Goal: Transaction & Acquisition: Purchase product/service

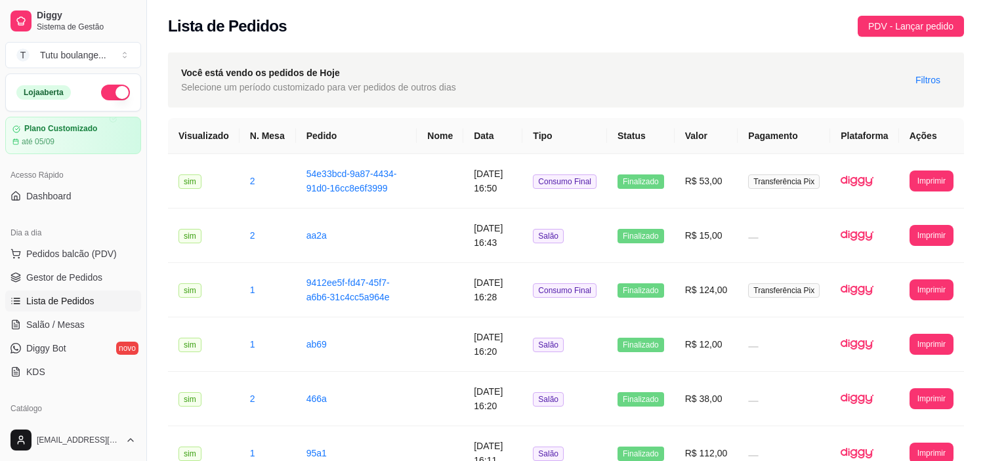
drag, startPoint x: 0, startPoint y: 0, endPoint x: 76, endPoint y: 345, distance: 353.5
click at [76, 419] on link "Produtos" at bounding box center [73, 429] width 136 height 21
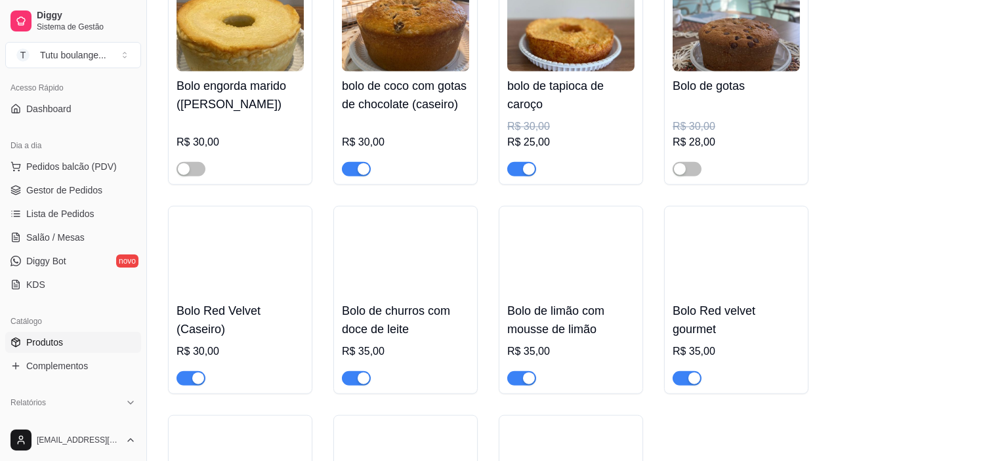
scroll to position [2260, 0]
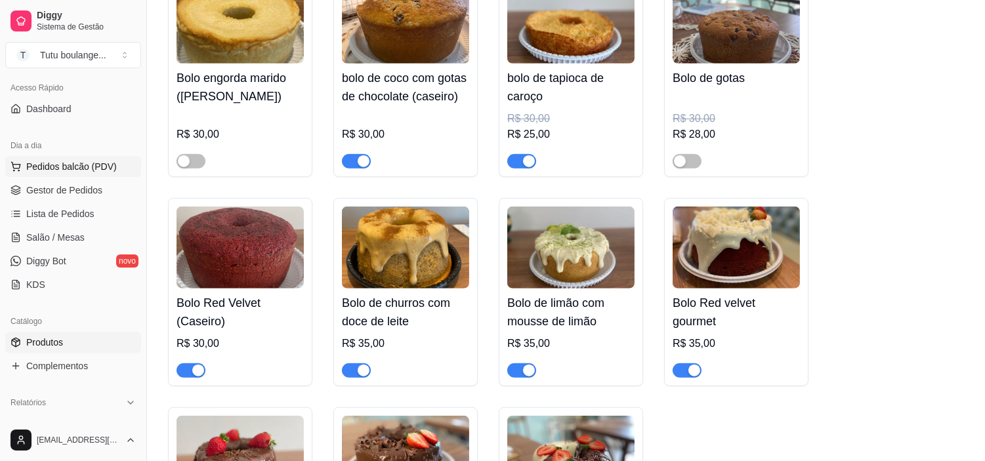
click at [70, 163] on span "Pedidos balcão (PDV)" at bounding box center [71, 166] width 91 height 13
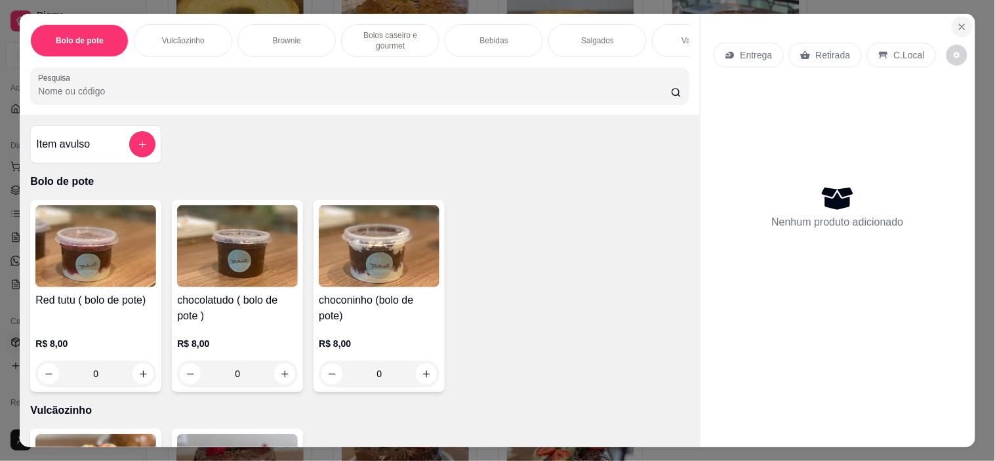
click at [957, 22] on icon "Close" at bounding box center [962, 27] width 10 height 10
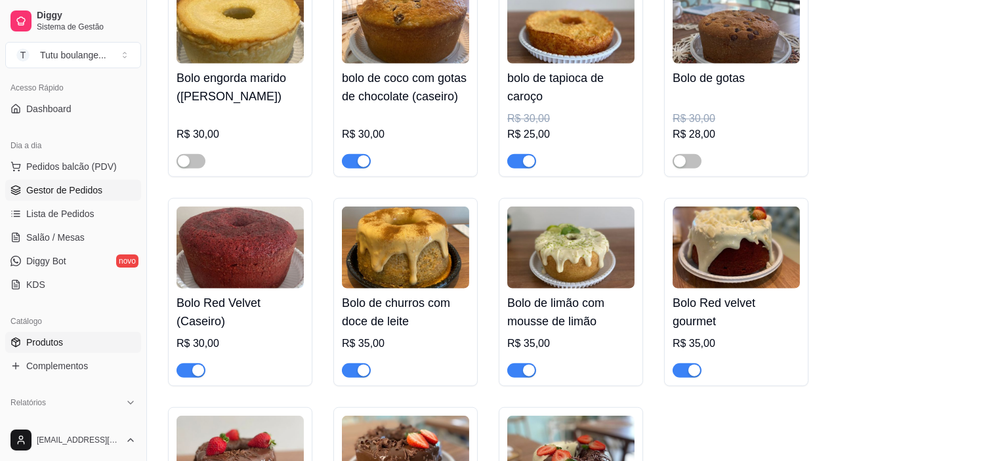
click at [74, 189] on span "Gestor de Pedidos" at bounding box center [64, 190] width 76 height 13
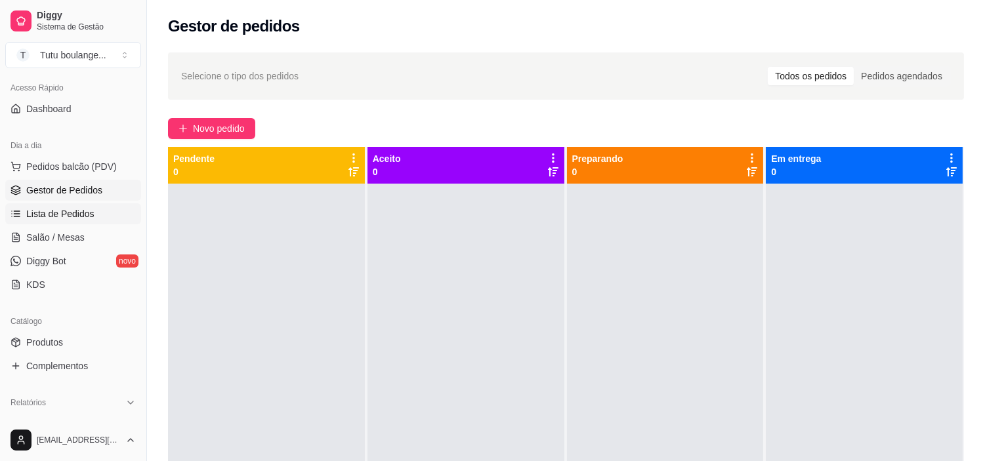
click at [77, 217] on span "Lista de Pedidos" at bounding box center [60, 213] width 68 height 13
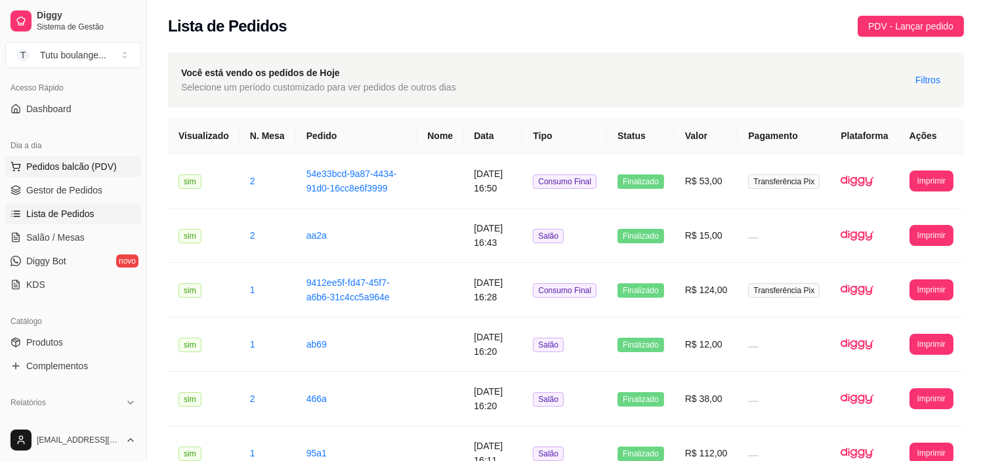
click at [63, 159] on button "Pedidos balcão (PDV)" at bounding box center [73, 166] width 136 height 21
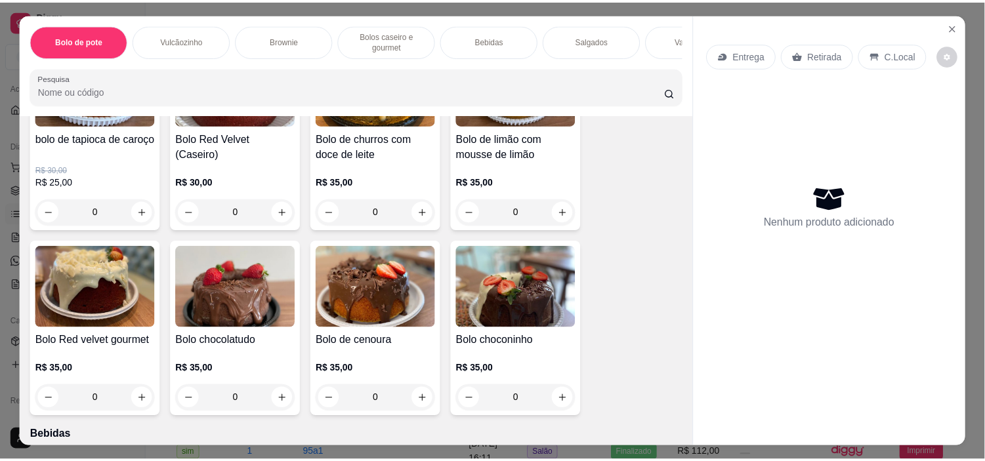
scroll to position [1385, 0]
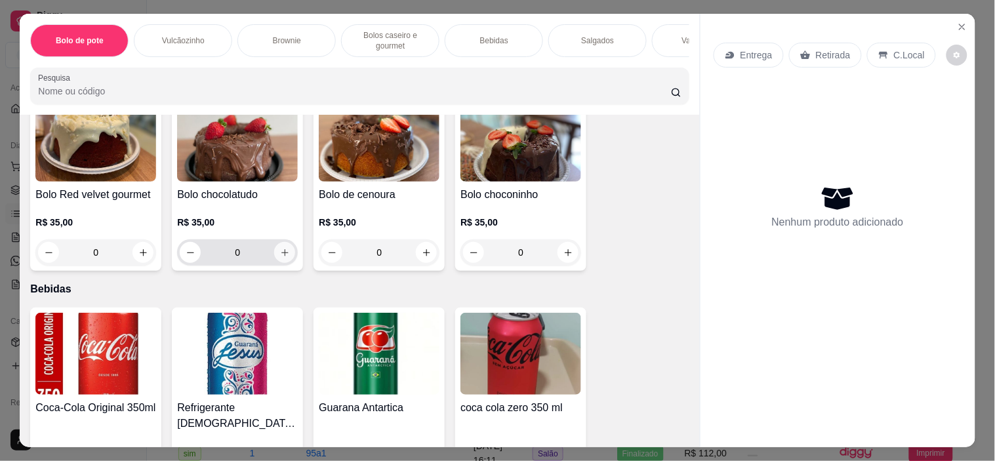
click at [280, 258] on button "increase-product-quantity" at bounding box center [284, 252] width 21 height 21
type input "1"
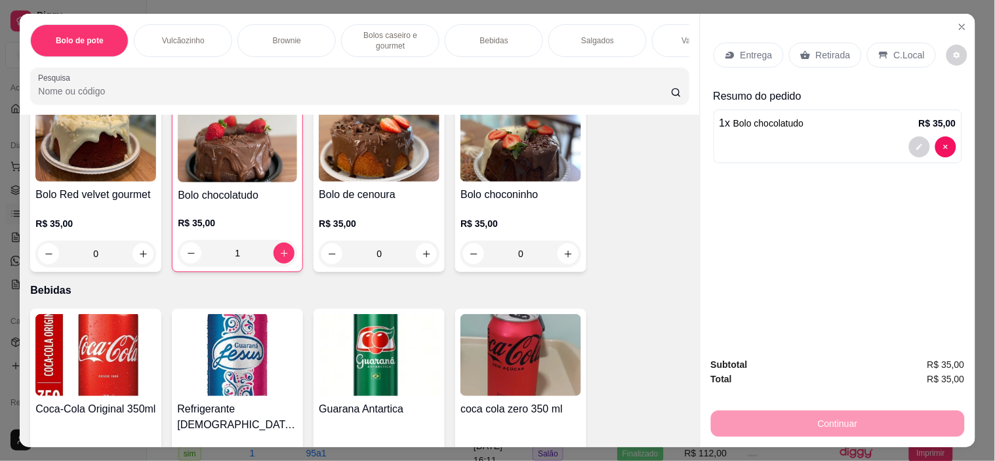
click at [804, 51] on icon at bounding box center [806, 55] width 10 height 9
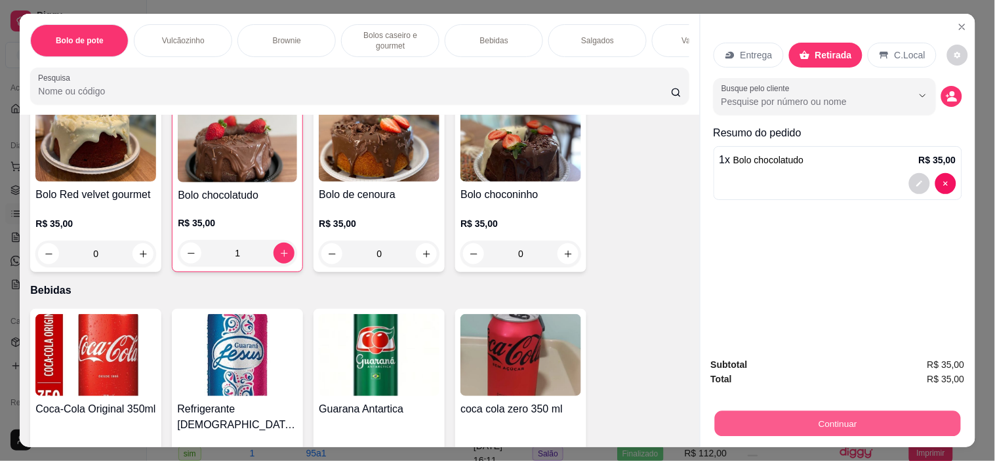
click at [827, 422] on button "Continuar" at bounding box center [838, 424] width 246 height 26
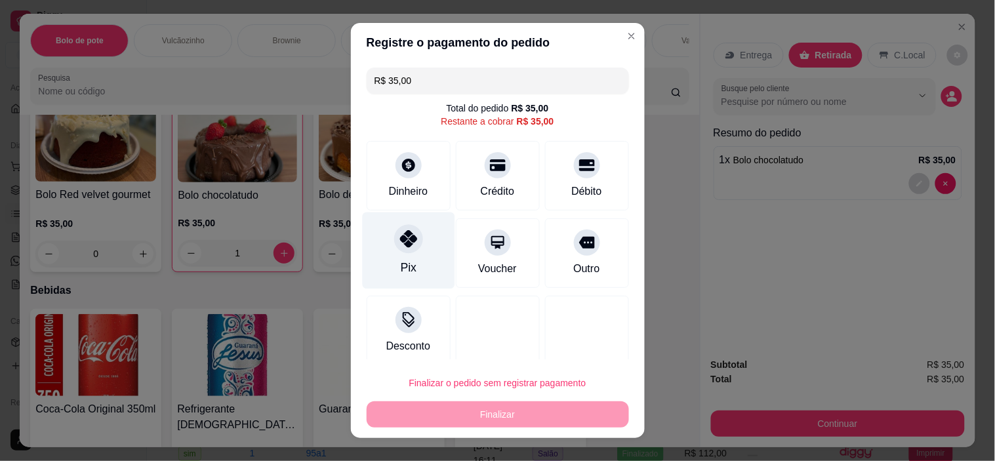
click at [402, 261] on div "Pix" at bounding box center [408, 267] width 16 height 17
type input "R$ 0,00"
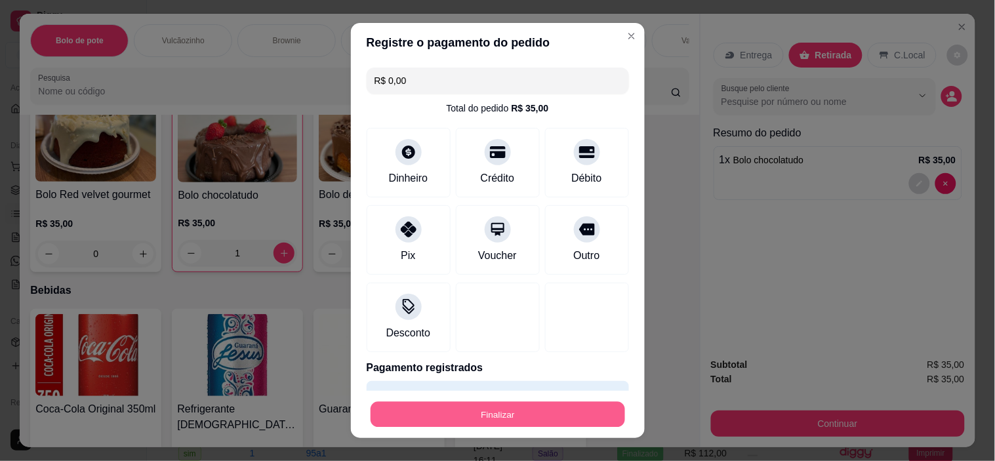
click at [484, 414] on button "Finalizar" at bounding box center [498, 415] width 255 height 26
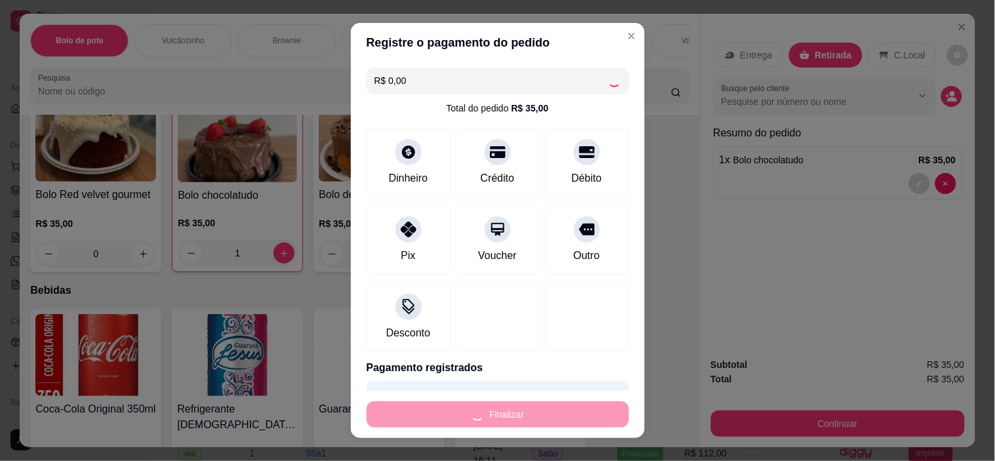
type input "0"
type input "-R$ 35,00"
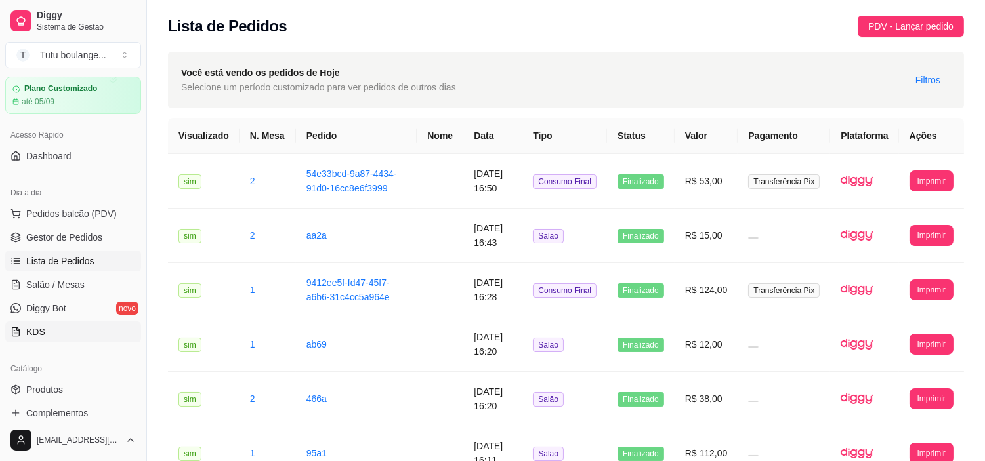
scroll to position [14, 0]
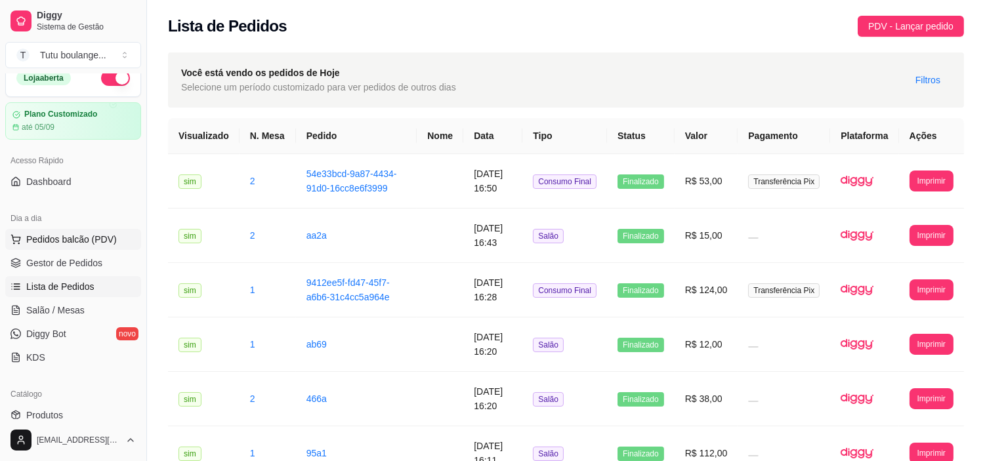
click at [70, 235] on span "Pedidos balcão (PDV)" at bounding box center [71, 239] width 91 height 13
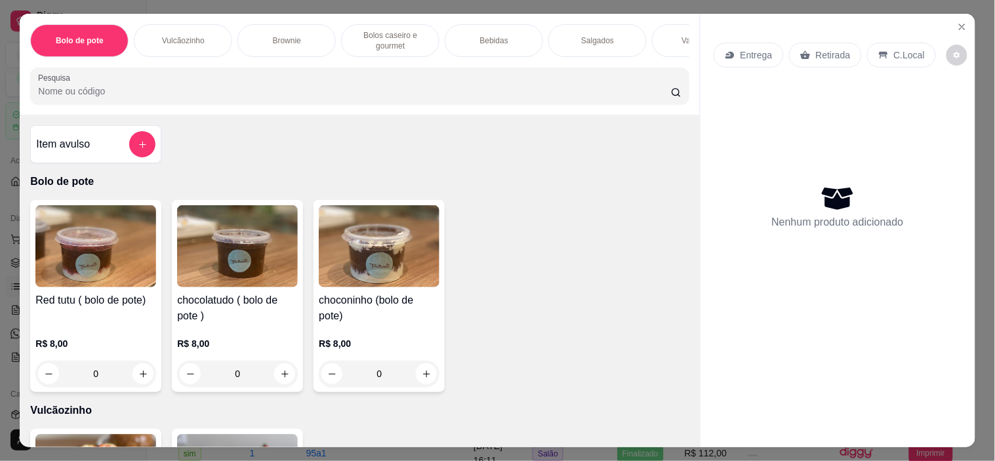
click at [98, 138] on div "Item avulso" at bounding box center [95, 144] width 119 height 26
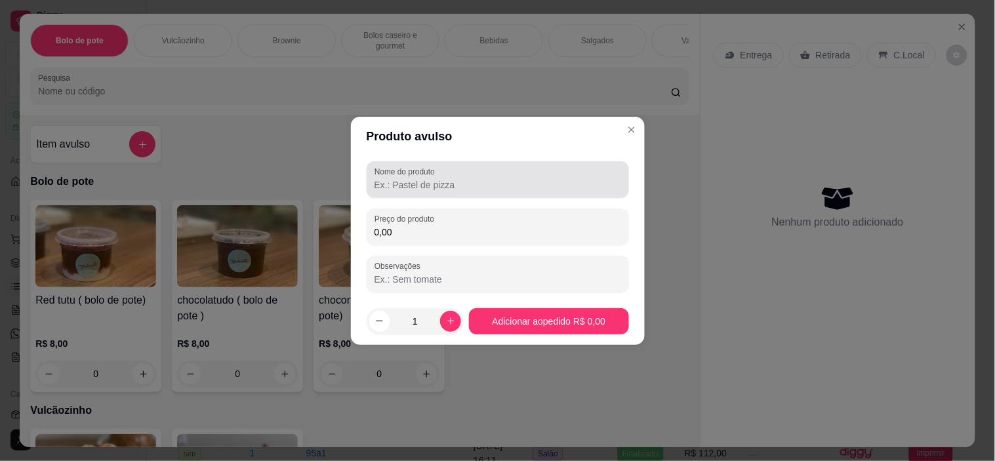
click at [404, 182] on input "Nome do produto" at bounding box center [498, 184] width 247 height 13
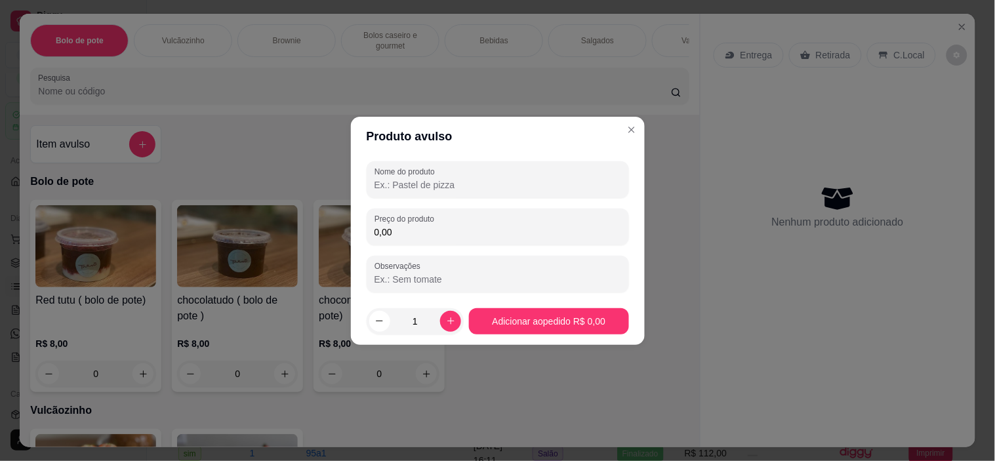
click at [490, 180] on input "Nome do produto" at bounding box center [498, 184] width 247 height 13
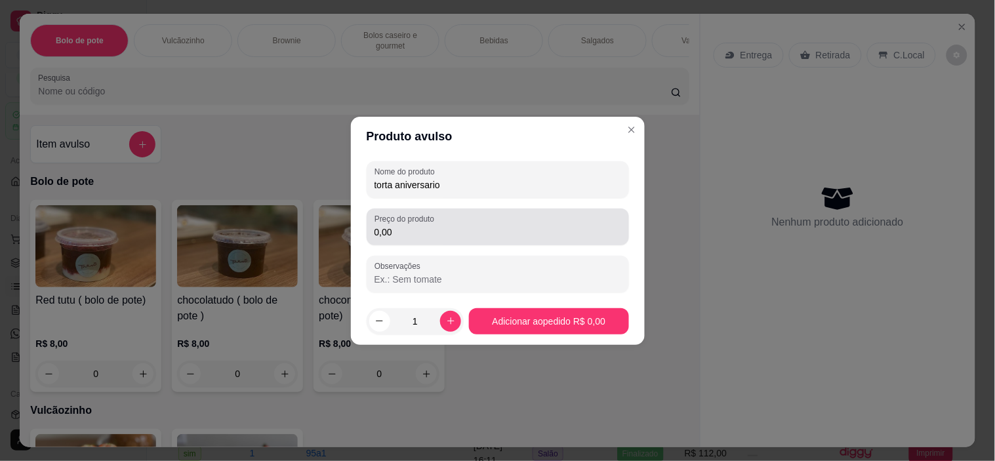
type input "torta aniversario"
click at [453, 232] on input "0,00" at bounding box center [498, 232] width 247 height 13
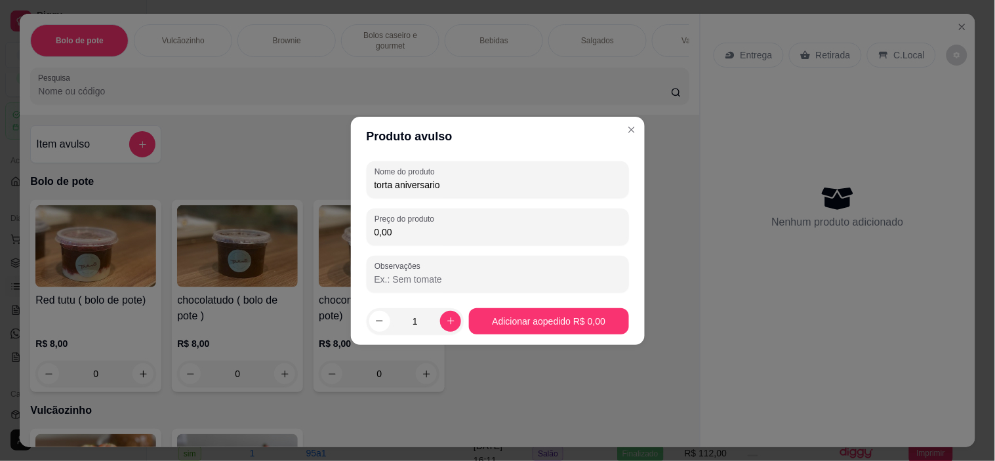
click at [453, 232] on input "0,00" at bounding box center [498, 232] width 247 height 13
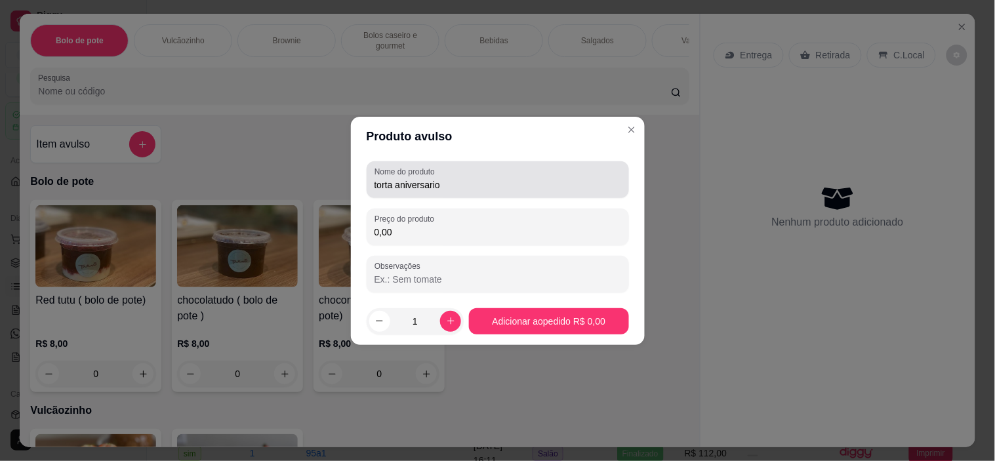
click at [455, 187] on input "torta aniversario" at bounding box center [498, 184] width 247 height 13
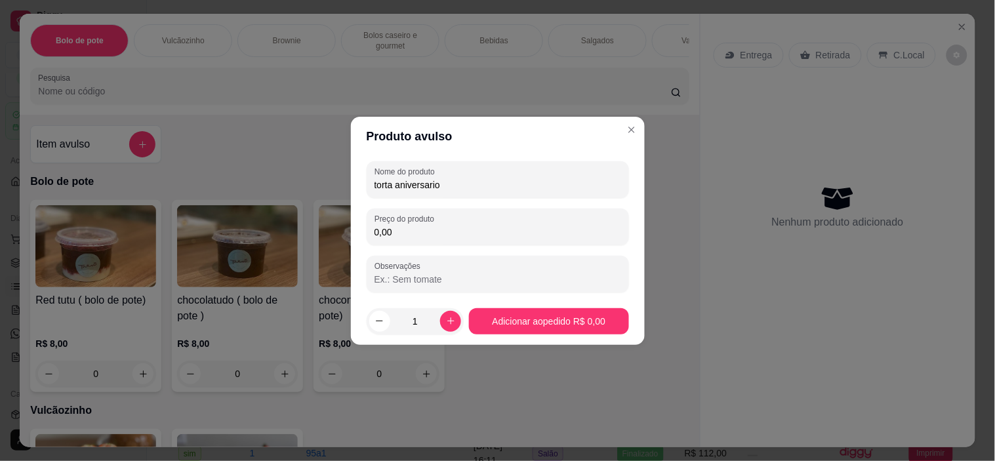
click at [455, 187] on input "torta aniversario" at bounding box center [498, 184] width 247 height 13
click at [433, 233] on input "0,00" at bounding box center [498, 232] width 247 height 13
type input "0,00"
click at [417, 234] on input "0,00" at bounding box center [498, 232] width 247 height 13
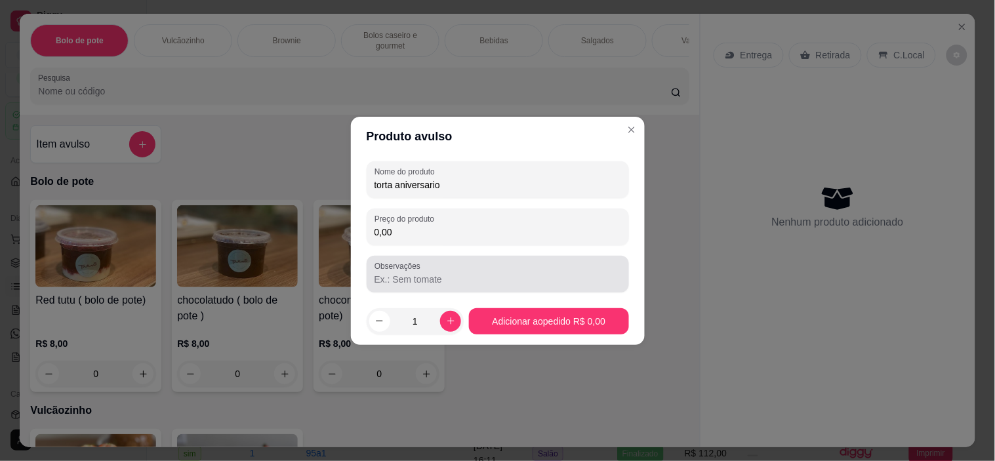
click at [399, 286] on div at bounding box center [498, 274] width 247 height 26
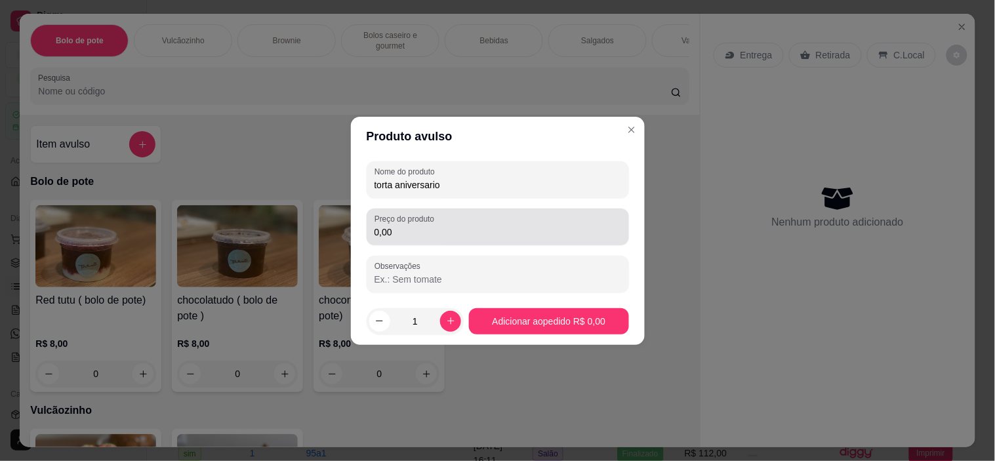
click at [425, 232] on input "0,00" at bounding box center [498, 232] width 247 height 13
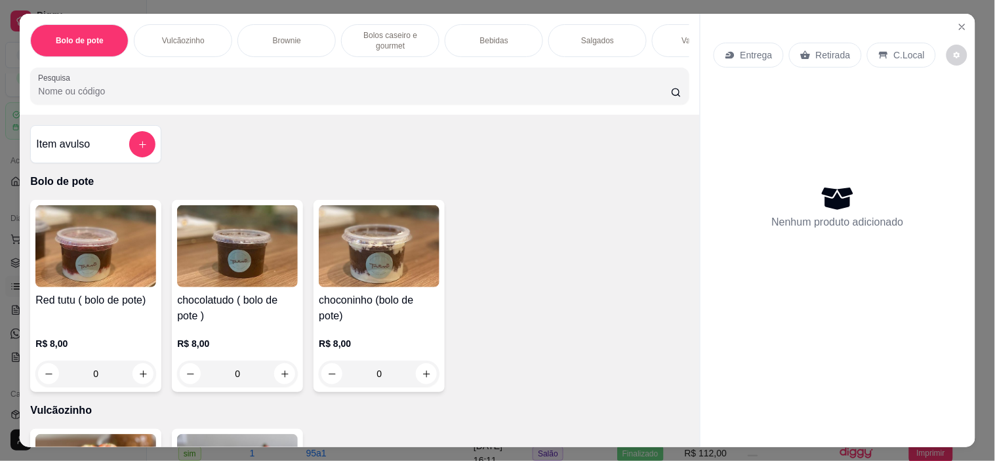
click at [100, 140] on div "Item avulso" at bounding box center [95, 144] width 119 height 26
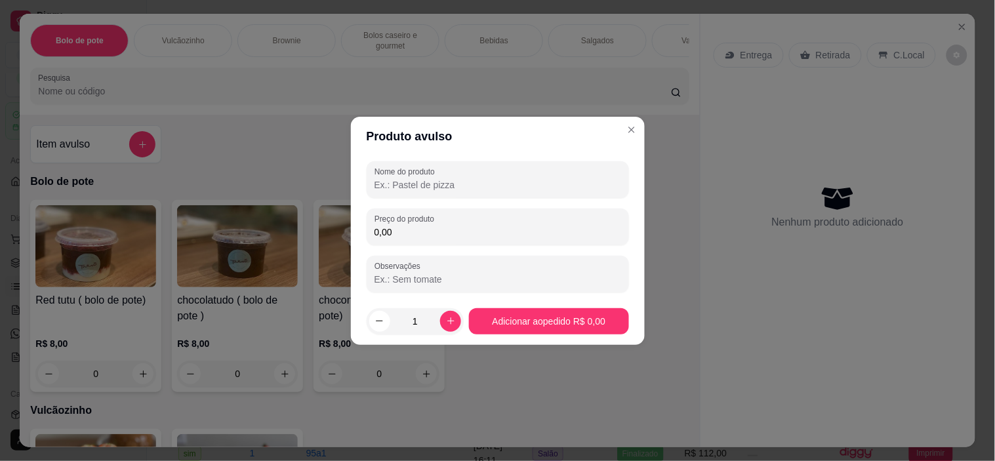
click at [418, 236] on input "0,00" at bounding box center [498, 232] width 247 height 13
click at [447, 322] on icon "increase-product-quantity" at bounding box center [451, 321] width 10 height 10
click at [383, 316] on icon "decrease-product-quantity" at bounding box center [380, 321] width 10 height 10
type input "1"
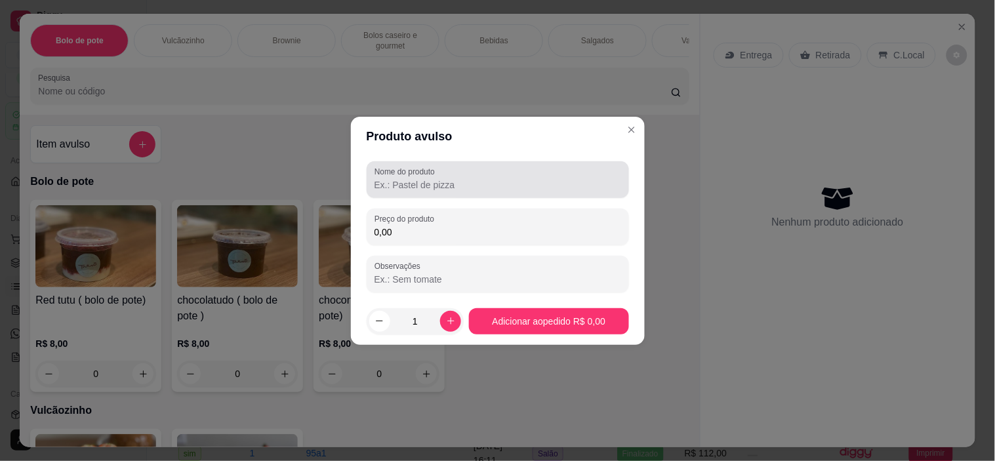
drag, startPoint x: 476, startPoint y: 167, endPoint x: 474, endPoint y: 177, distance: 10.7
click at [476, 167] on div at bounding box center [498, 180] width 247 height 26
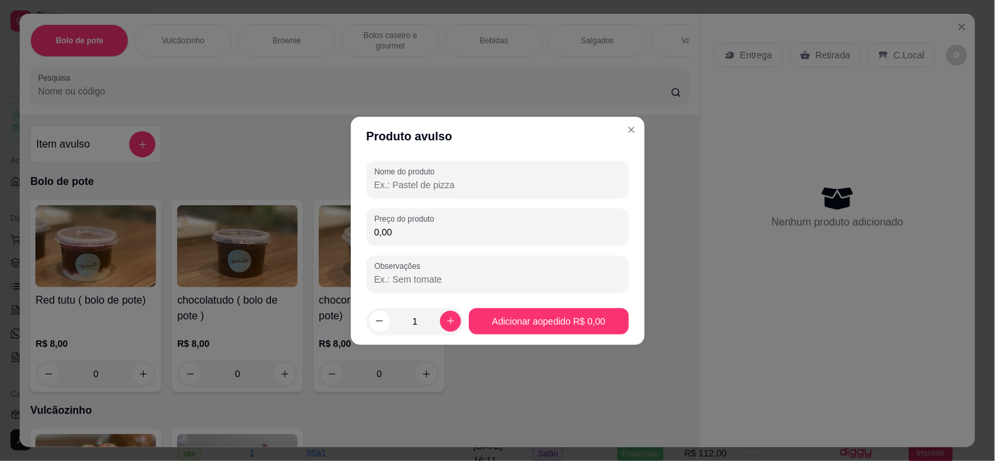
click at [474, 178] on input "Nome do produto" at bounding box center [498, 184] width 247 height 13
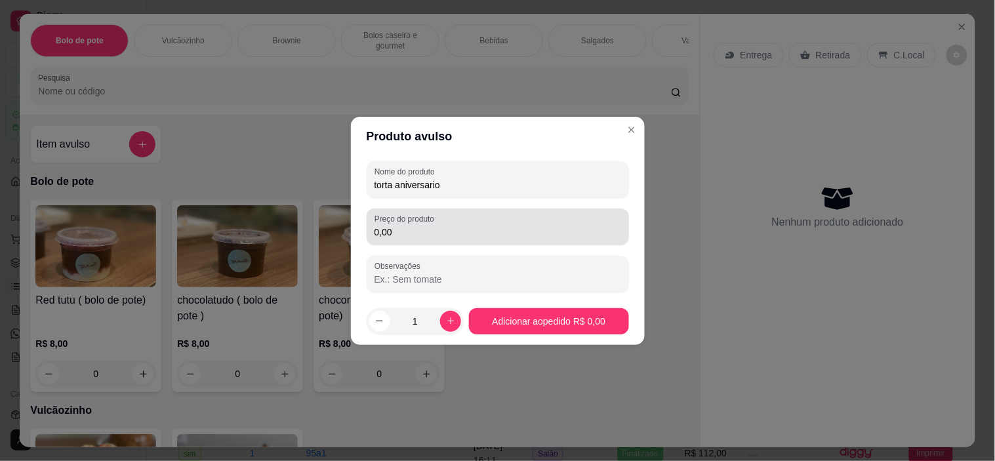
type input "torta aniversario"
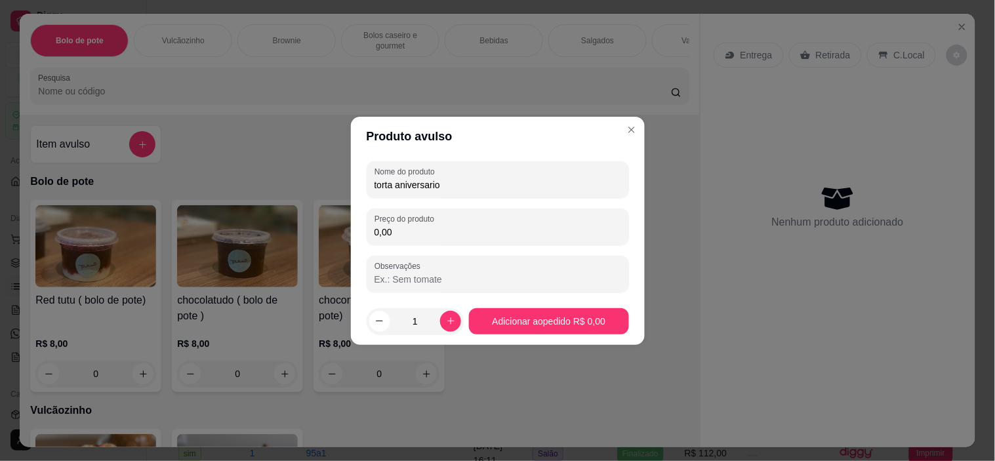
click at [447, 232] on input "0,00" at bounding box center [498, 232] width 247 height 13
type input "220,00"
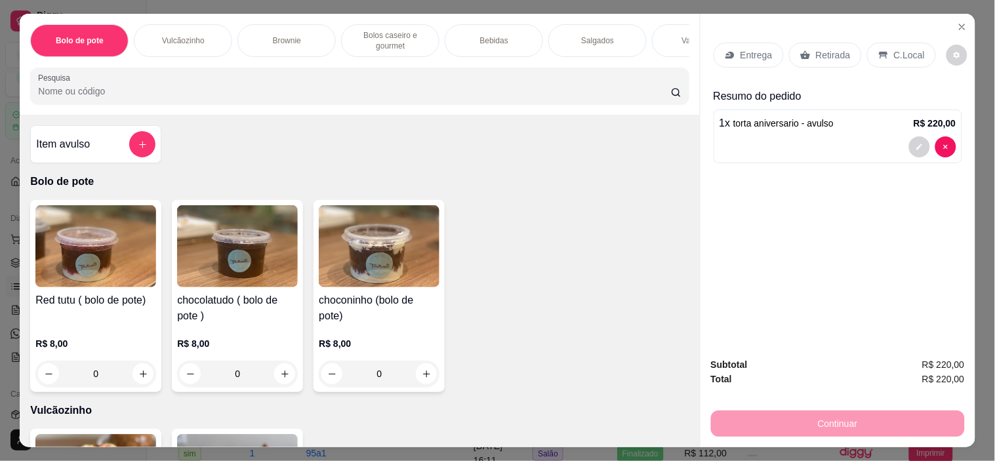
click at [829, 49] on p "Retirada" at bounding box center [833, 55] width 35 height 13
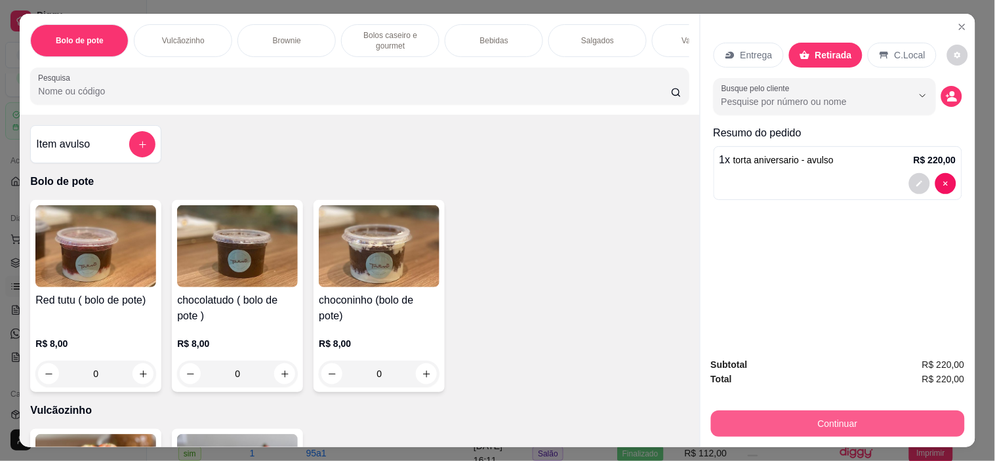
click at [786, 414] on button "Continuar" at bounding box center [838, 424] width 254 height 26
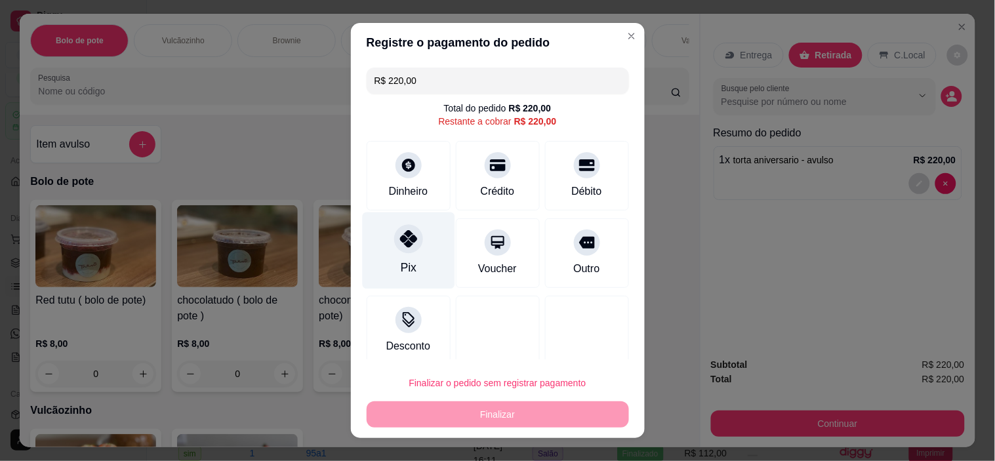
click at [400, 239] on icon at bounding box center [408, 238] width 17 height 17
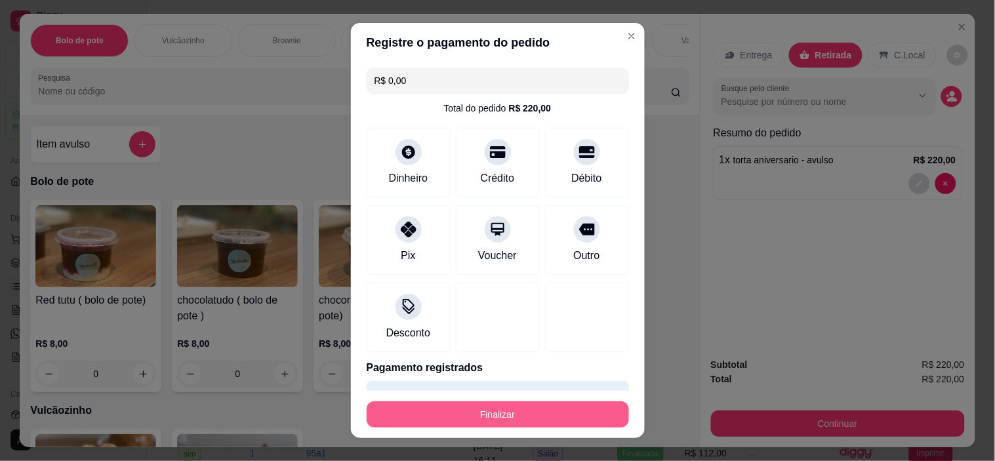
click at [494, 407] on button "Finalizar" at bounding box center [498, 415] width 262 height 26
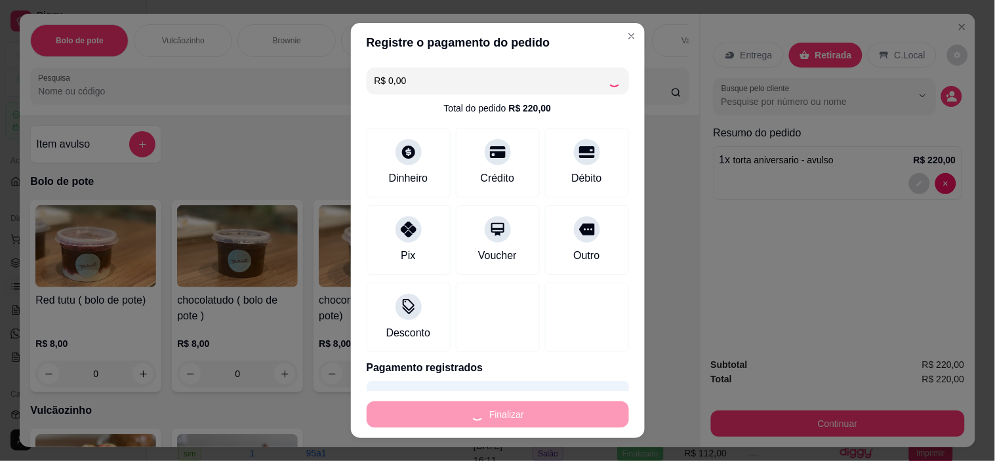
type input "-R$ 220,00"
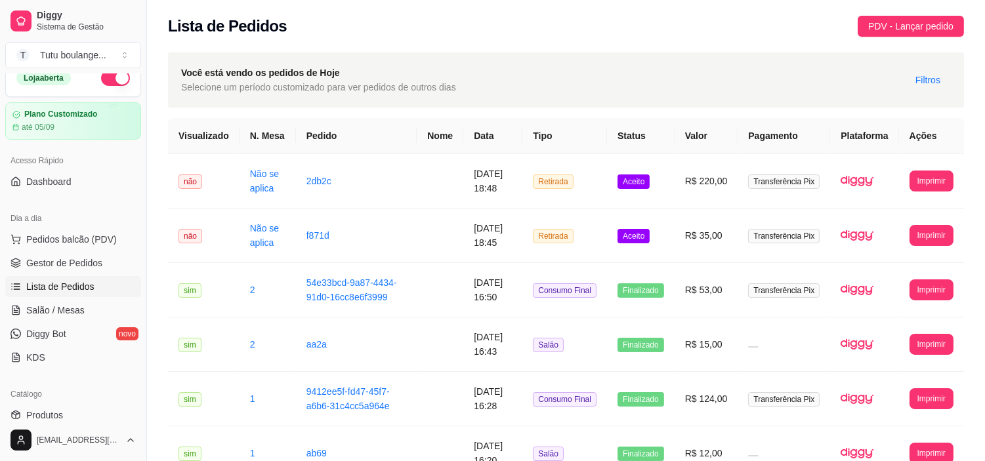
click at [689, 20] on div "Lista de Pedidos PDV - Lançar pedido" at bounding box center [566, 26] width 796 height 21
